Goal: Use online tool/utility: Utilize a website feature to perform a specific function

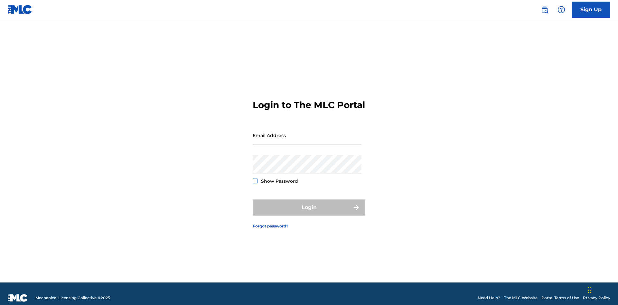
scroll to position [8, 0]
type input "[EMAIL_ADDRESS][DOMAIN_NAME]"
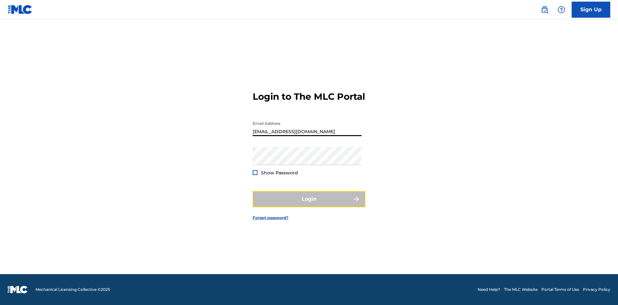
click at [309, 205] on button "Login" at bounding box center [309, 199] width 113 height 16
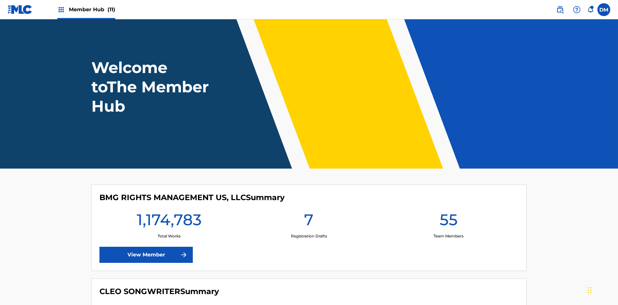
click at [92, 9] on span "Member Hub (11)" at bounding box center [92, 9] width 46 height 7
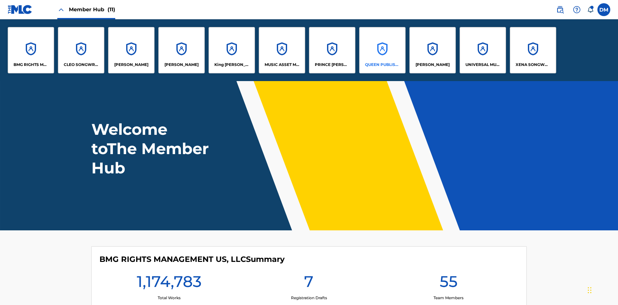
click at [382, 65] on p "QUEEN PUBLISHA" at bounding box center [382, 65] width 35 height 6
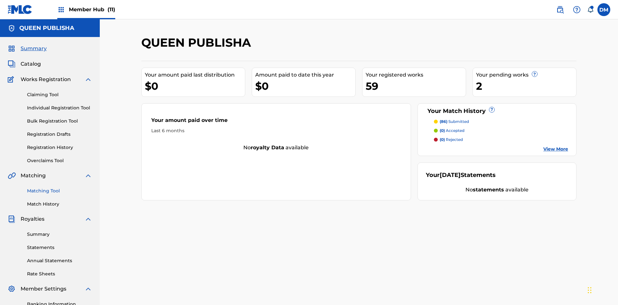
click at [60, 188] on link "Matching Tool" at bounding box center [59, 191] width 65 height 7
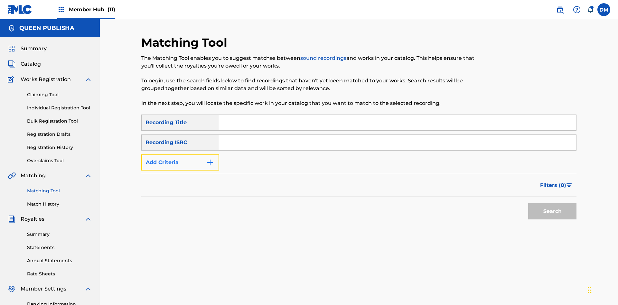
click at [180, 154] on button "Add Criteria" at bounding box center [180, 162] width 78 height 16
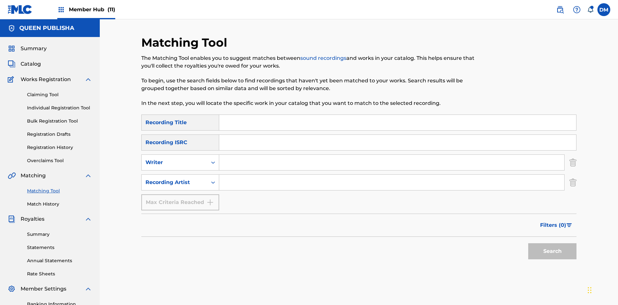
click at [397, 115] on input "Search Form" at bounding box center [397, 122] width 357 height 15
type input "The"
click at [552, 243] on button "Search" at bounding box center [552, 251] width 48 height 16
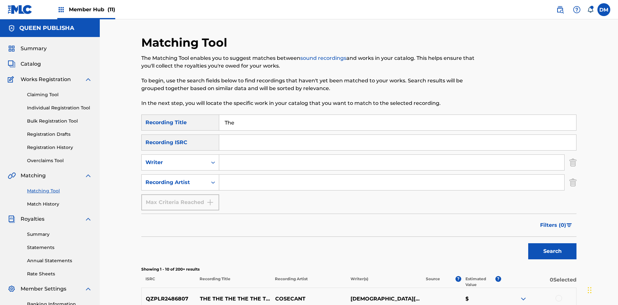
click at [558, 295] on div at bounding box center [558, 298] width 6 height 6
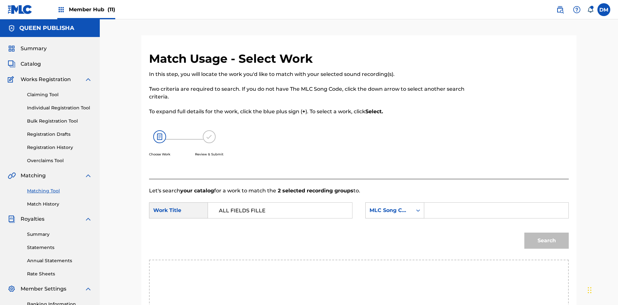
type input "ALL FIELDS FILLED"
